Goal: Task Accomplishment & Management: Manage account settings

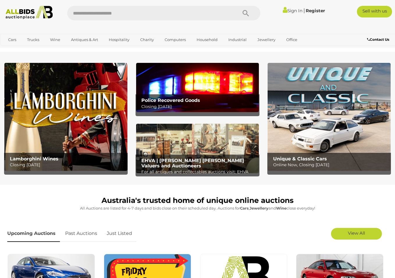
click at [295, 11] on link "Sign In" at bounding box center [293, 11] width 20 height 6
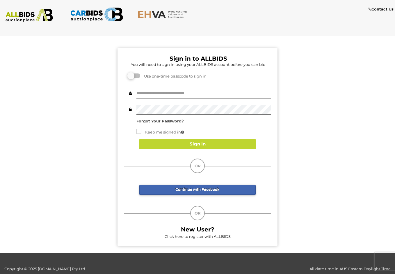
click at [195, 91] on input "text" at bounding box center [204, 94] width 135 height 10
type input "**********"
click at [148, 121] on strong "Forgot Your Password?" at bounding box center [160, 121] width 47 height 5
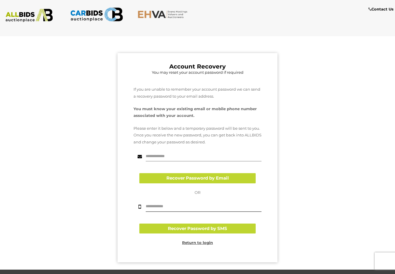
click at [221, 160] on input "text" at bounding box center [204, 156] width 116 height 10
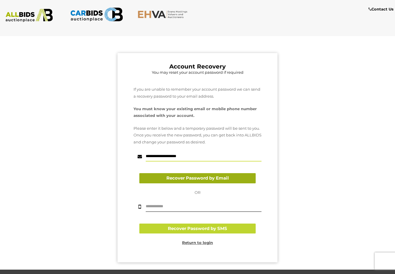
type input "**********"
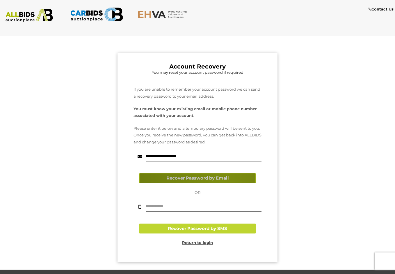
click at [223, 181] on button "Recover Password by Email" at bounding box center [197, 178] width 116 height 10
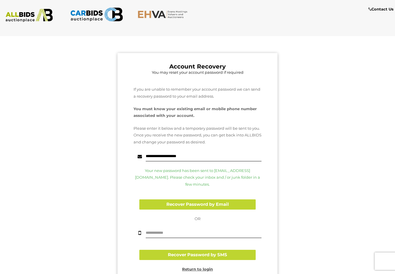
drag, startPoint x: 178, startPoint y: 128, endPoint x: 185, endPoint y: 207, distance: 79.8
click at [36, 20] on img at bounding box center [29, 15] width 53 height 13
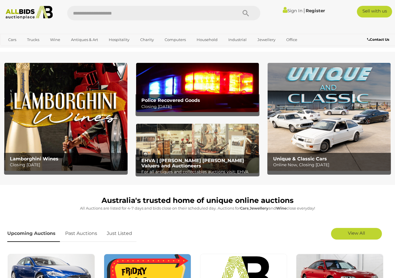
click at [296, 11] on link "Sign In" at bounding box center [293, 11] width 20 height 6
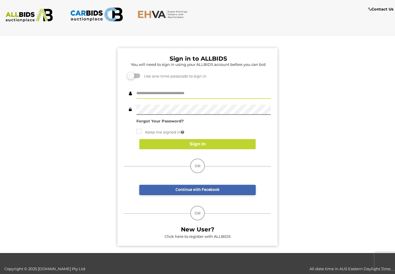
click at [164, 95] on input "text" at bounding box center [204, 94] width 135 height 10
type input "**********"
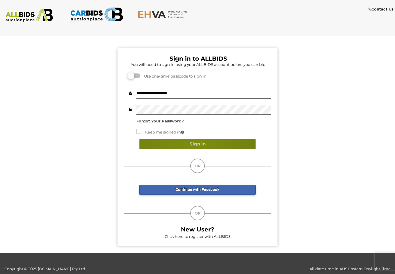
click at [192, 145] on button "Sign In" at bounding box center [197, 144] width 116 height 10
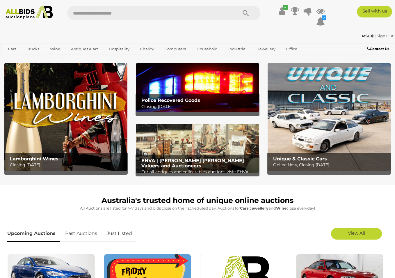
click at [366, 36] on strong "MSG" at bounding box center [368, 35] width 12 height 5
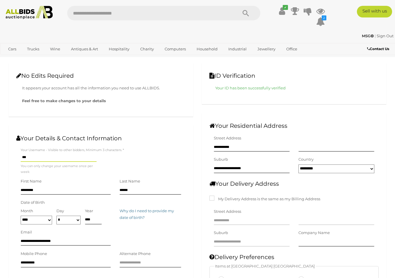
drag, startPoint x: 194, startPoint y: 135, endPoint x: 220, endPoint y: 117, distance: 31.0
click at [281, 9] on icon at bounding box center [282, 11] width 6 height 10
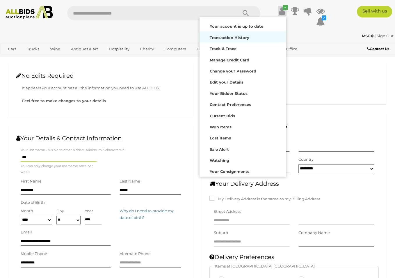
click at [236, 38] on strong "Transaction History" at bounding box center [230, 37] width 40 height 5
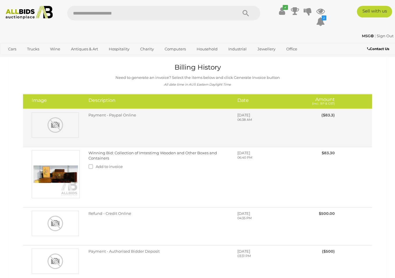
click at [249, 118] on p "06:38 AM" at bounding box center [265, 120] width 55 height 5
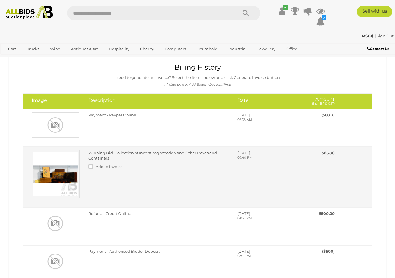
click at [172, 157] on div "Winning Bid: Collection of Imtestimg Wooden and Other Boxes and Containers Add …" at bounding box center [158, 161] width 149 height 22
